Goal: Task Accomplishment & Management: Manage account settings

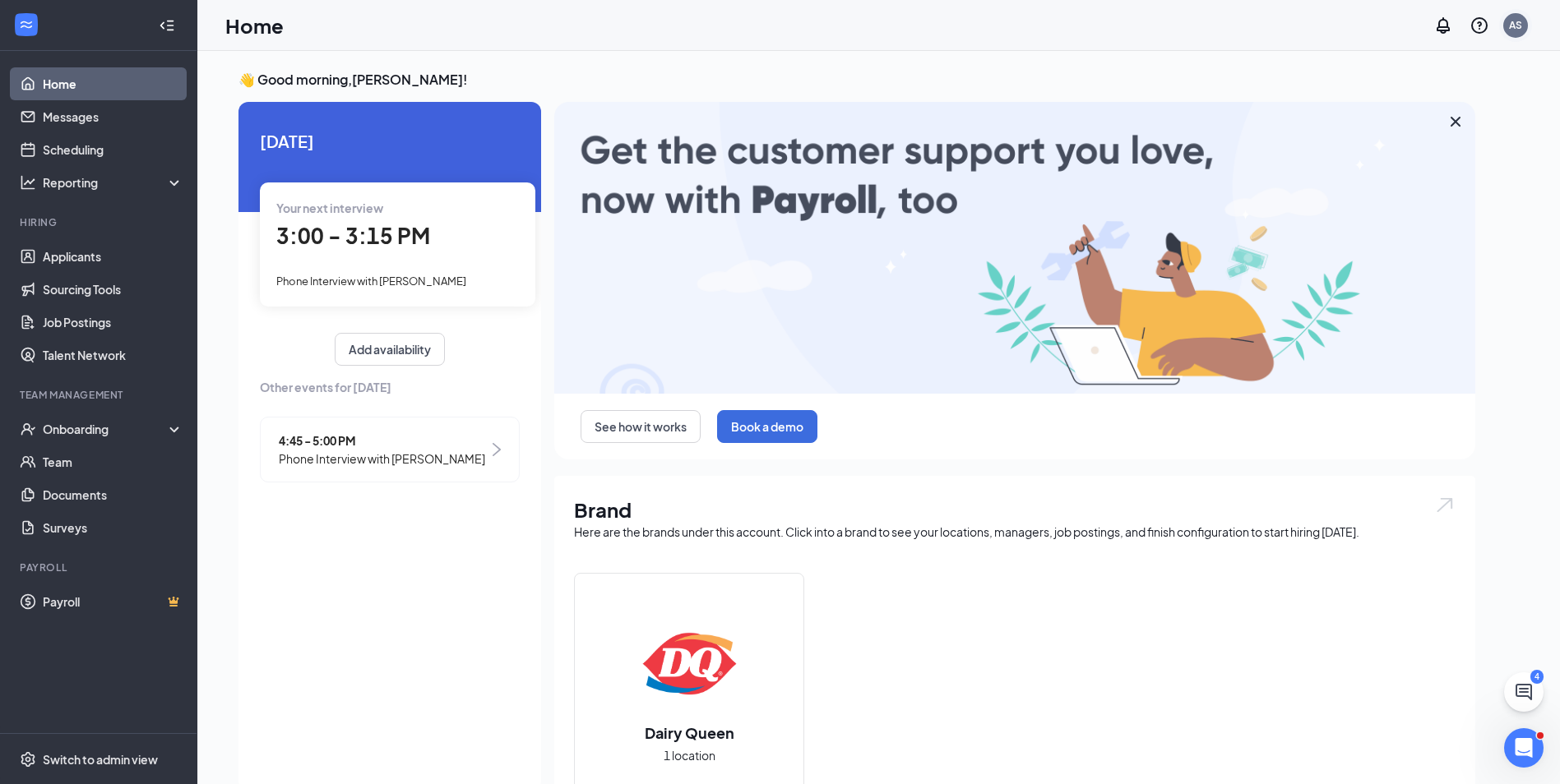
click at [1508, 27] on div "AS" at bounding box center [1516, 26] width 25 height 25
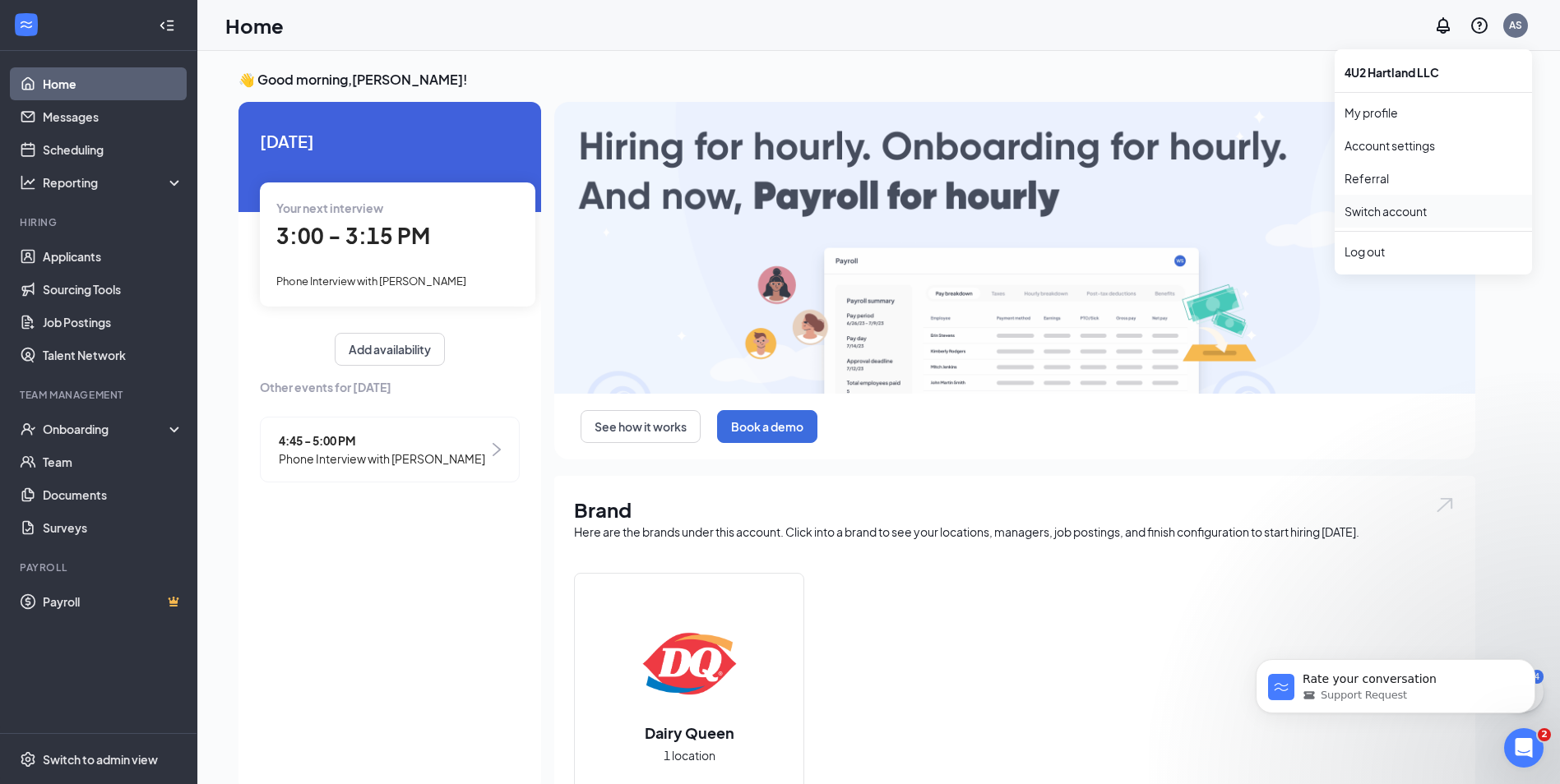
click at [1387, 218] on link "Switch account" at bounding box center [1385, 212] width 82 height 15
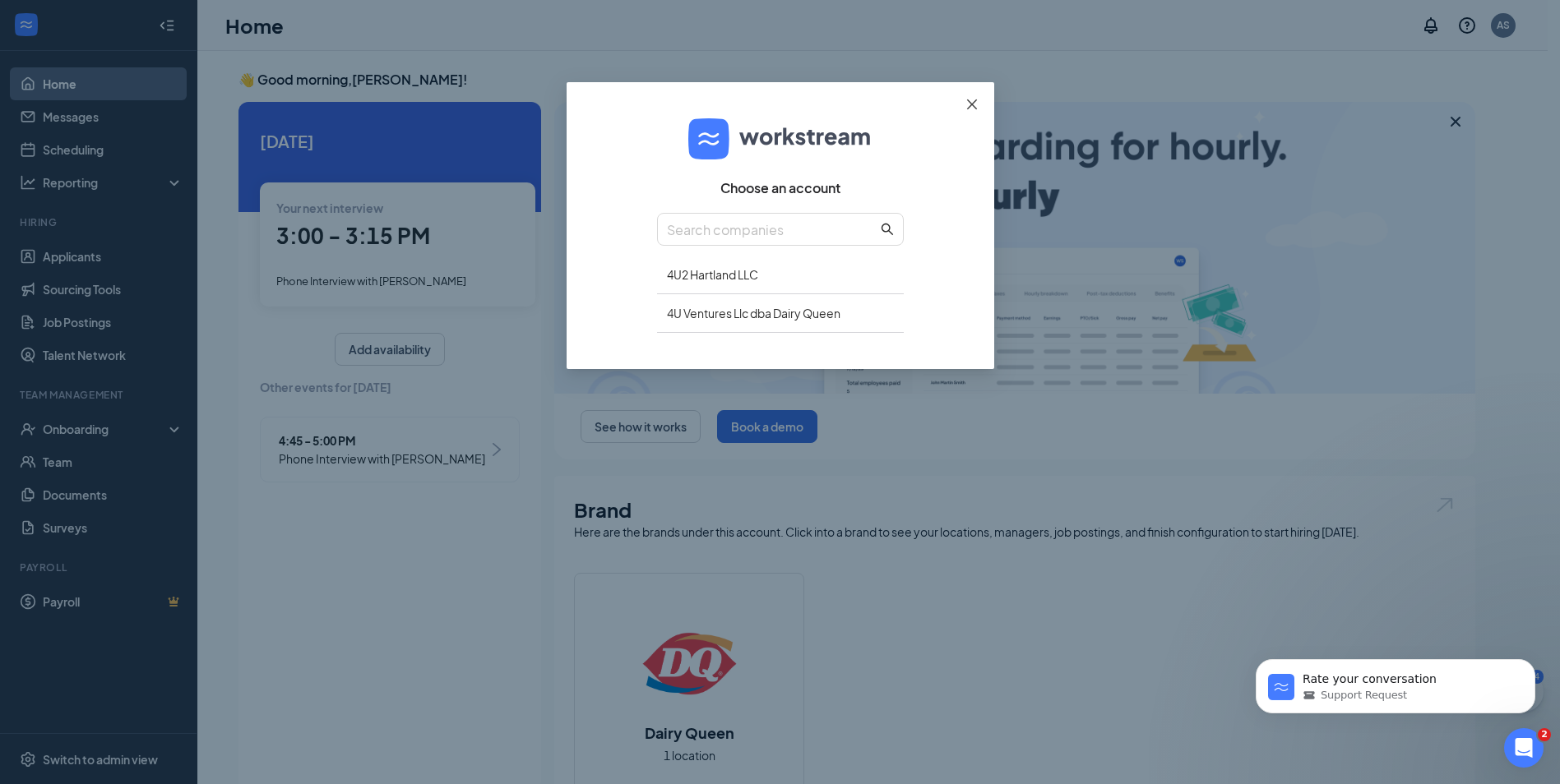
click at [973, 100] on icon "close" at bounding box center [972, 105] width 13 height 13
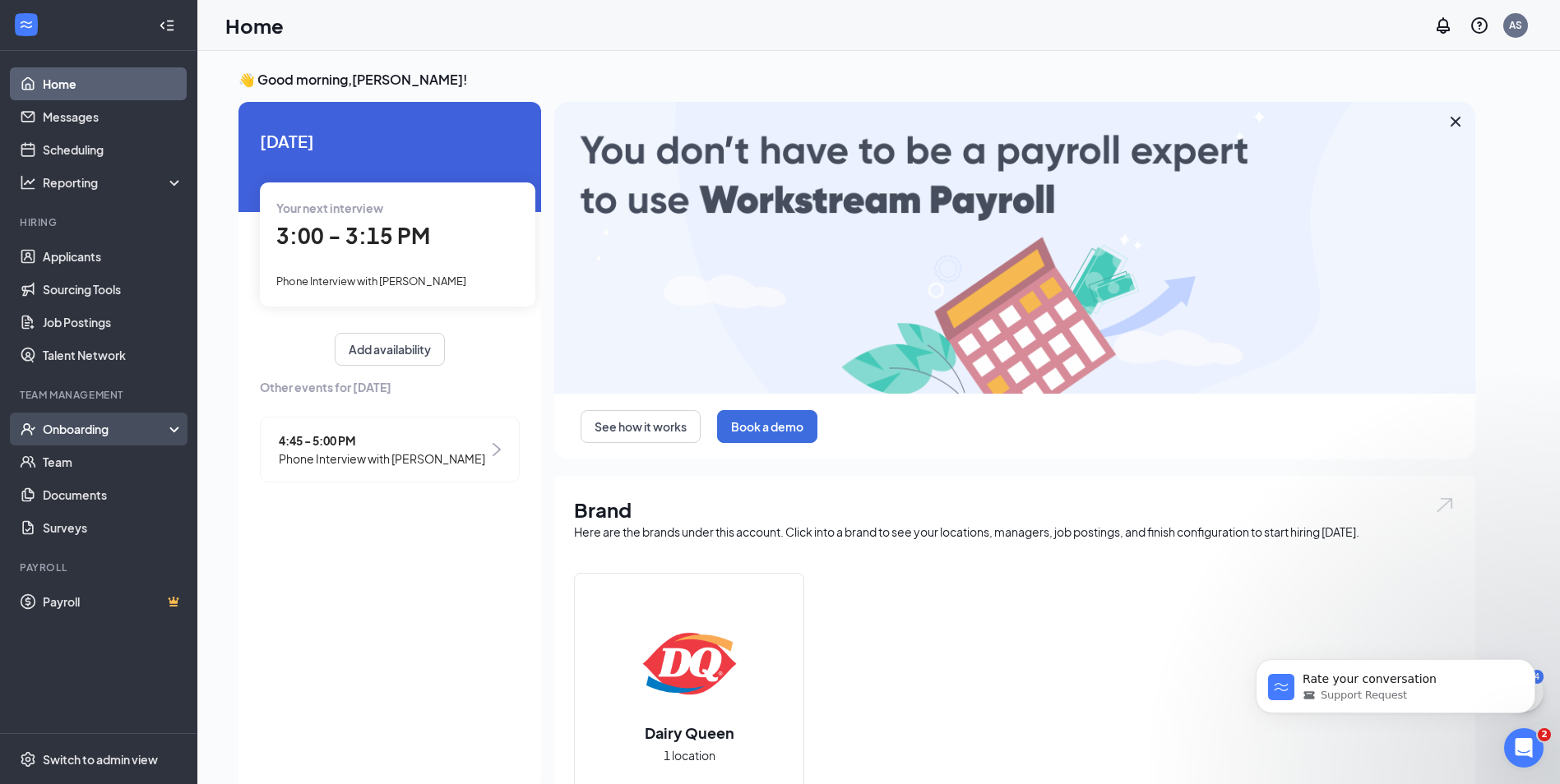
drag, startPoint x: 77, startPoint y: 424, endPoint x: 75, endPoint y: 441, distance: 17.1
click at [77, 425] on div "Onboarding" at bounding box center [106, 429] width 127 height 16
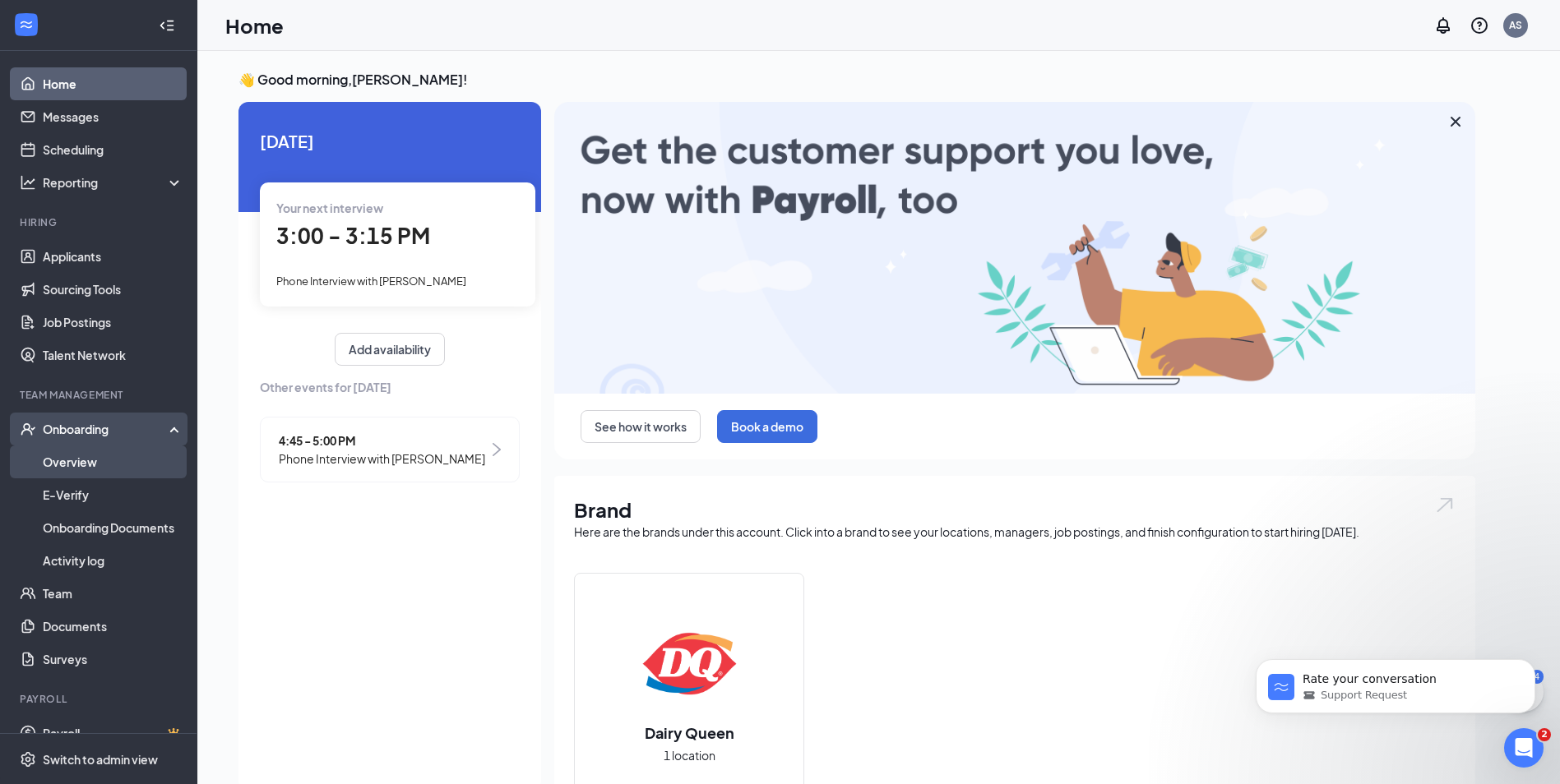
click at [76, 464] on link "Overview" at bounding box center [113, 462] width 141 height 33
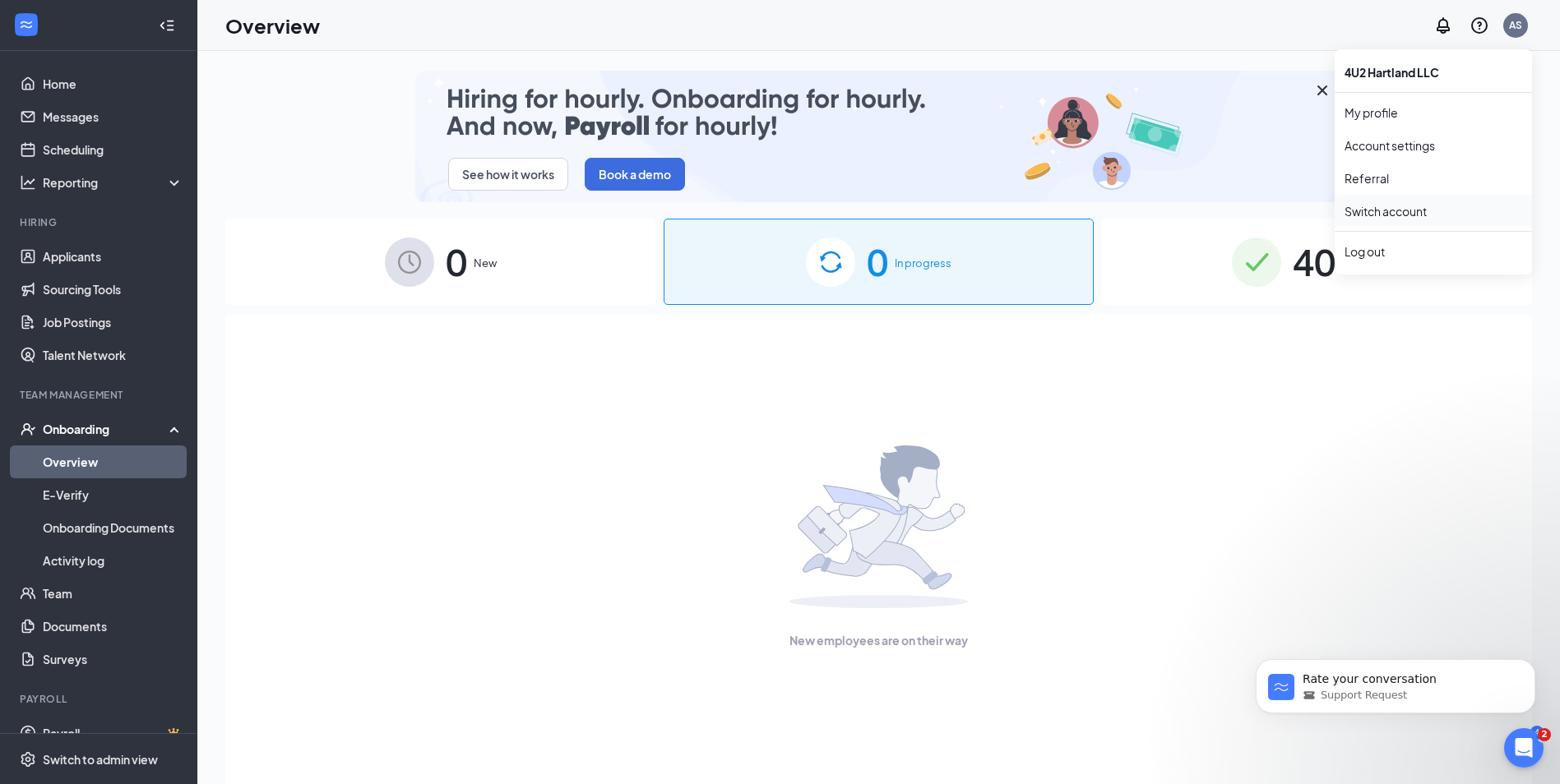
click at [1394, 211] on link "Switch account" at bounding box center [1385, 212] width 82 height 15
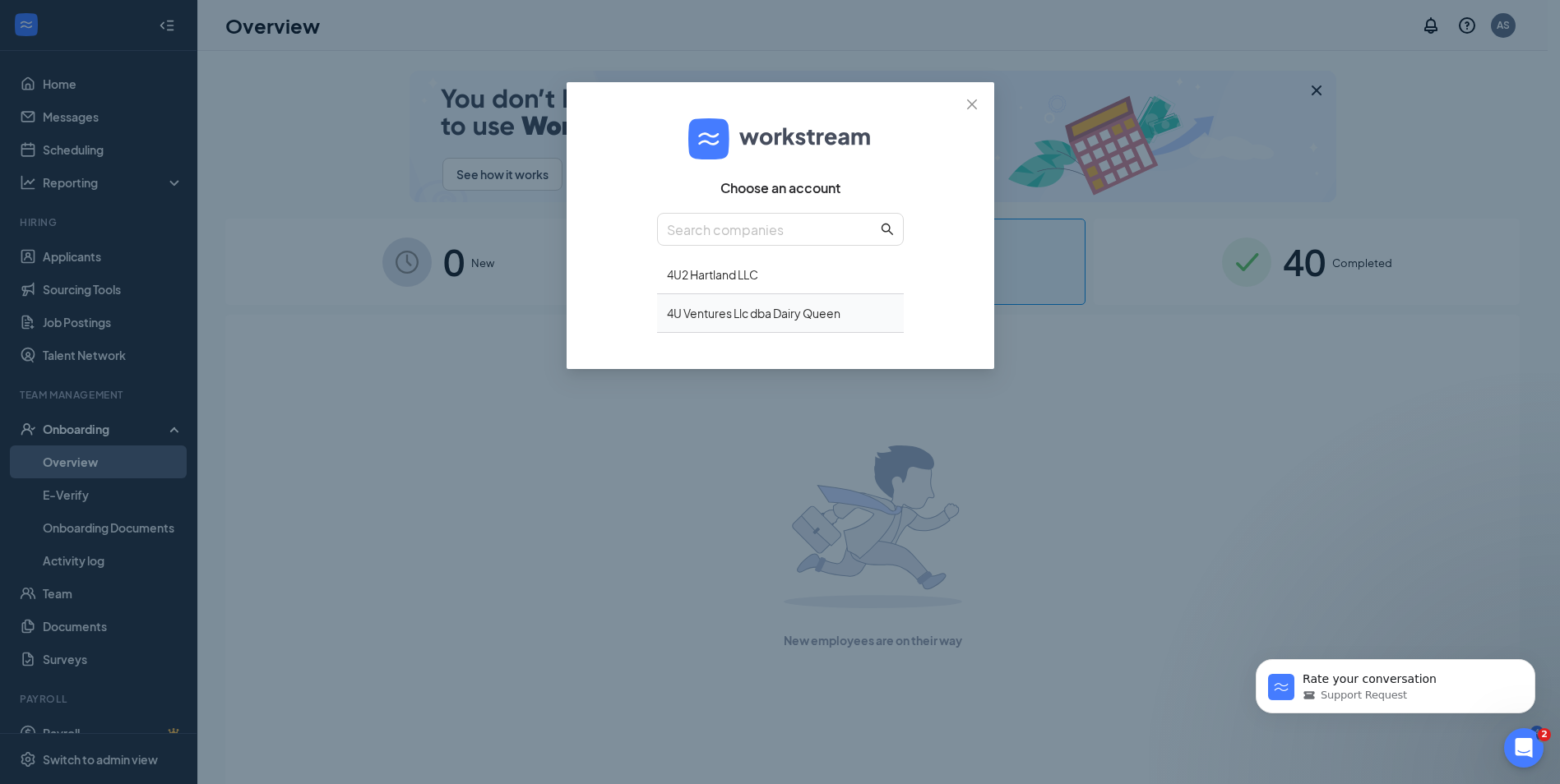
click at [703, 312] on div "4U Ventures Llc dba Dairy Queen" at bounding box center [781, 313] width 247 height 39
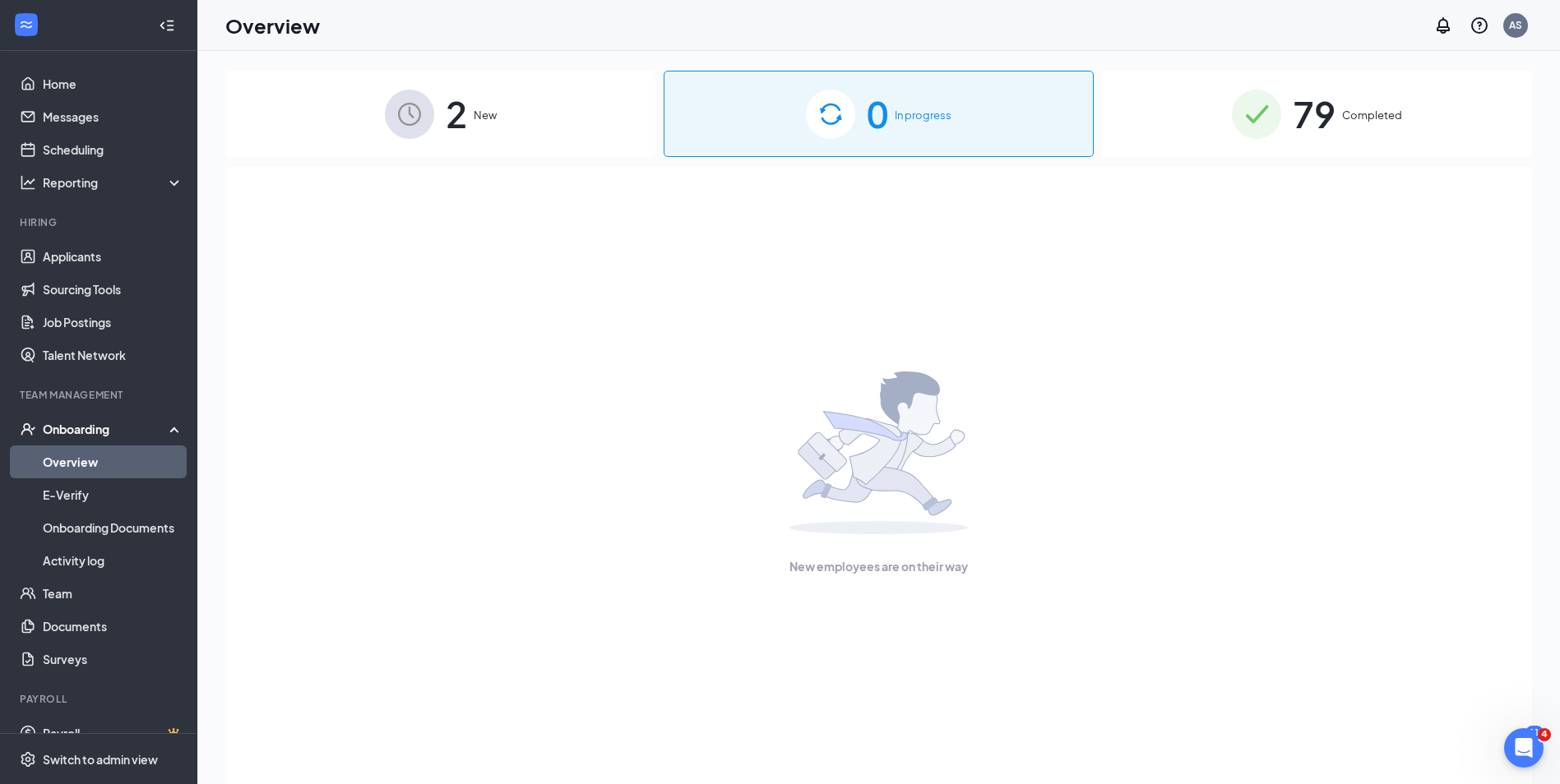
click at [446, 136] on span "2" at bounding box center [456, 114] width 21 height 57
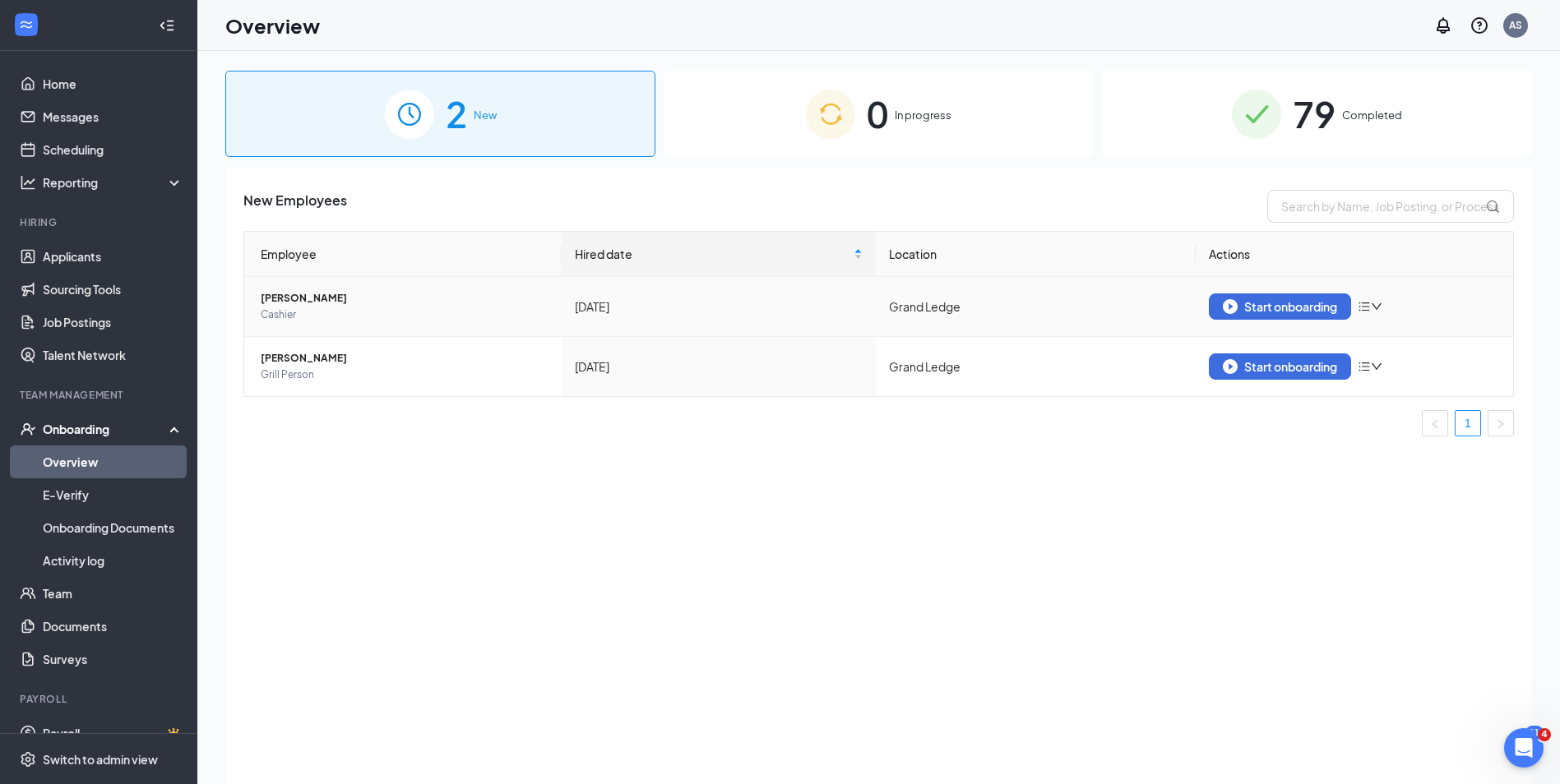
click at [325, 300] on span "[PERSON_NAME]" at bounding box center [404, 298] width 287 height 16
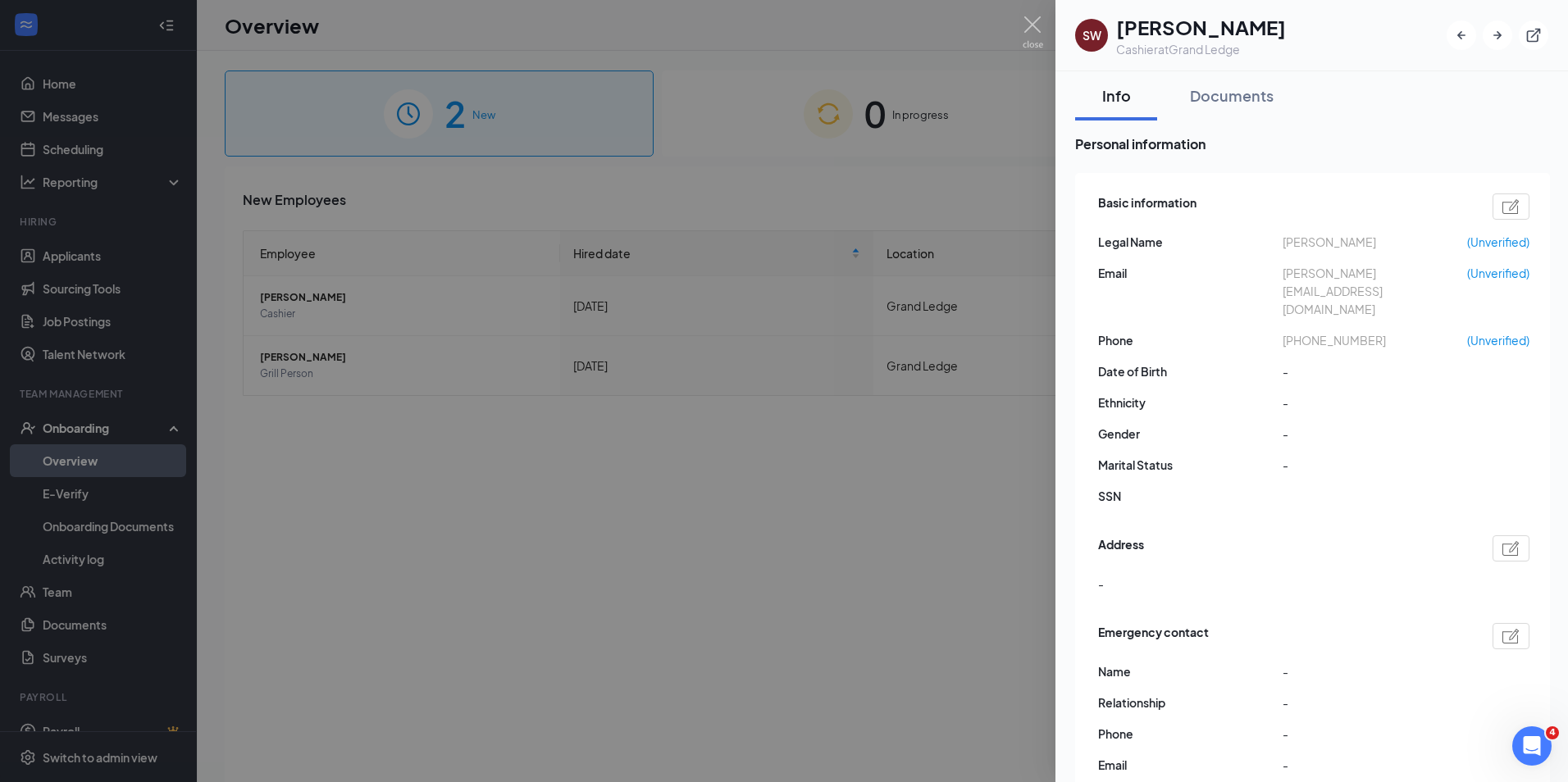
click at [651, 504] on div at bounding box center [784, 391] width 1568 height 782
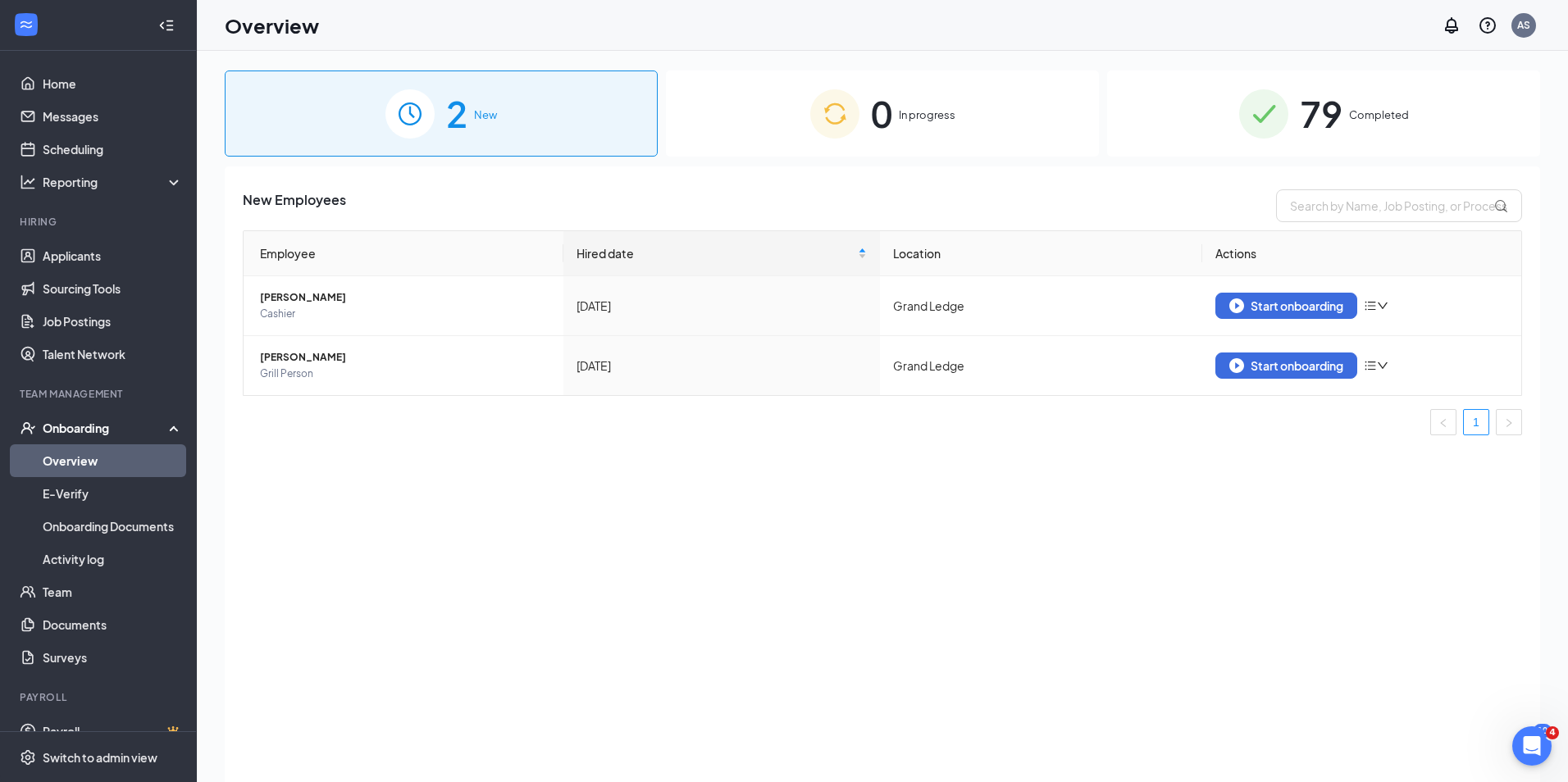
click at [651, 504] on div "New Employees Employee Hired date Location Actions [PERSON_NAME] Cashier [DATE]…" at bounding box center [882, 495] width 1315 height 657
